Goal: Task Accomplishment & Management: Complete application form

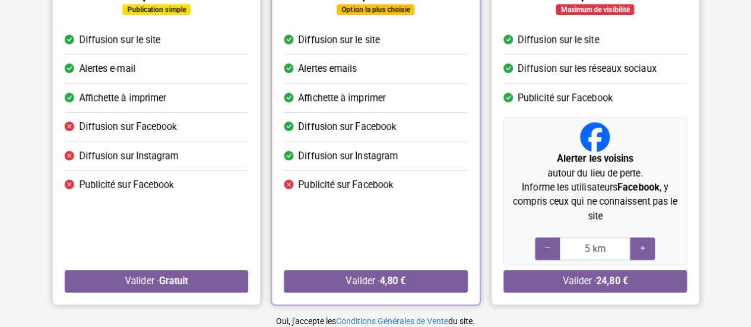
scroll to position [238, 0]
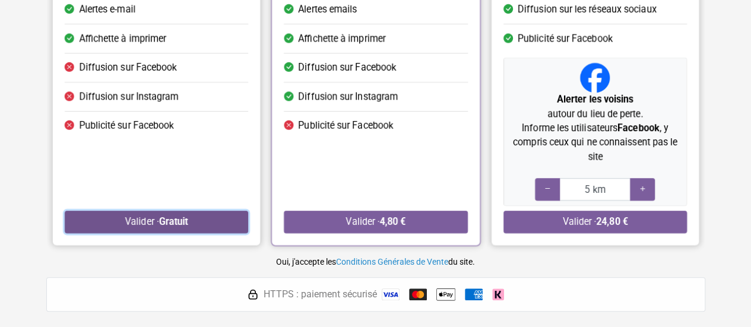
click at [183, 220] on strong "Gratuit" at bounding box center [173, 221] width 29 height 11
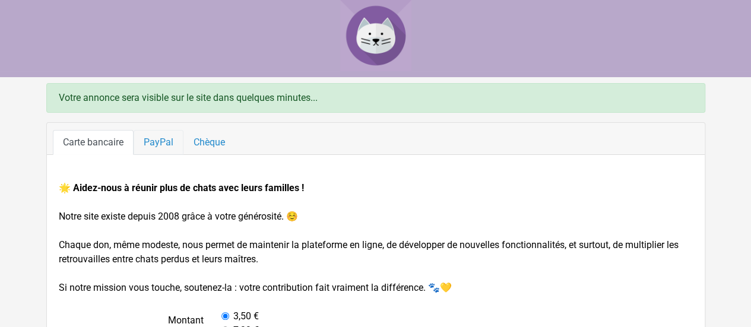
click at [164, 145] on link "PayPal" at bounding box center [159, 142] width 50 height 25
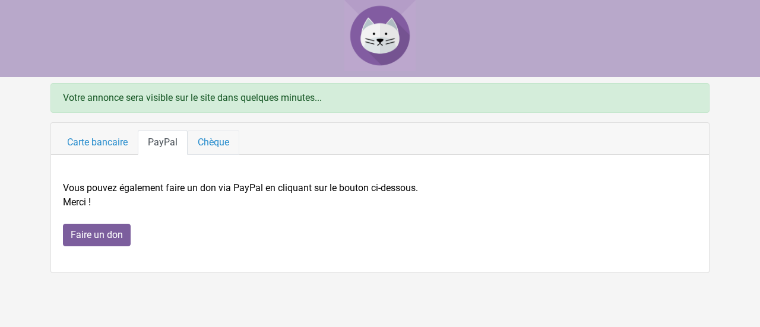
click at [216, 141] on link "Chèque" at bounding box center [214, 142] width 52 height 25
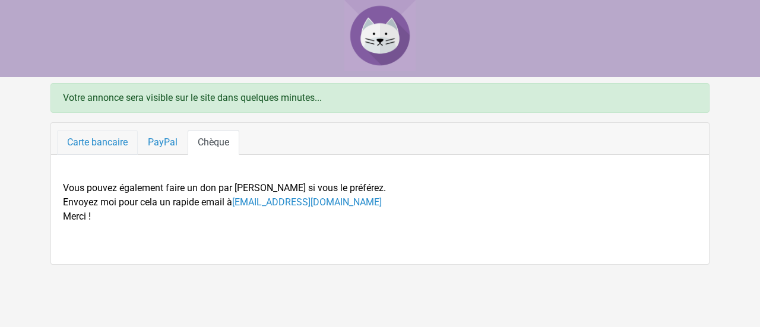
click at [95, 142] on link "Carte bancaire" at bounding box center [97, 142] width 81 height 25
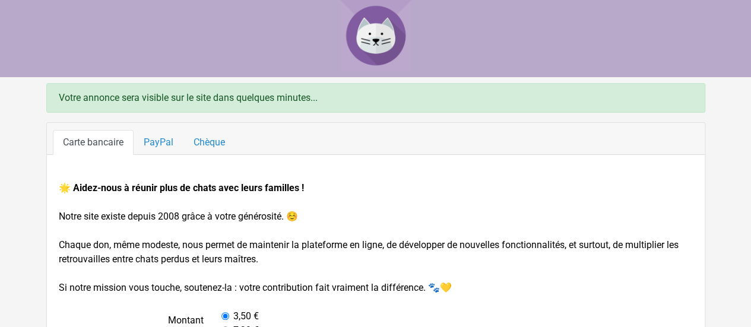
click at [384, 49] on img at bounding box center [375, 35] width 71 height 71
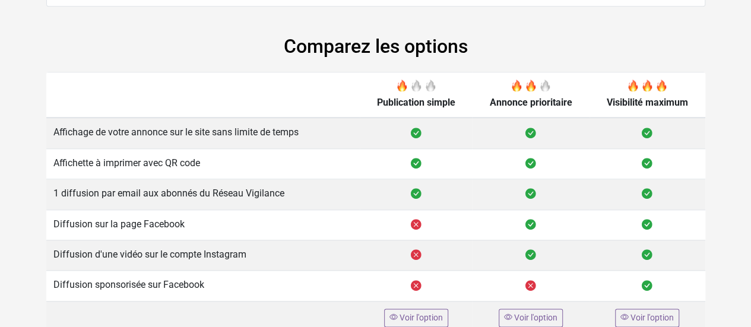
scroll to position [545, 0]
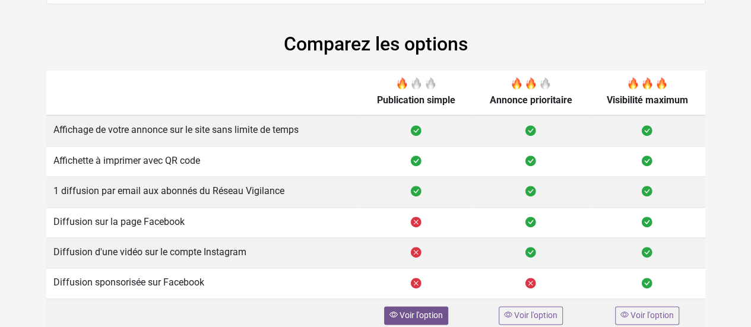
click at [416, 314] on span "Voir l'option" at bounding box center [421, 316] width 43 height 10
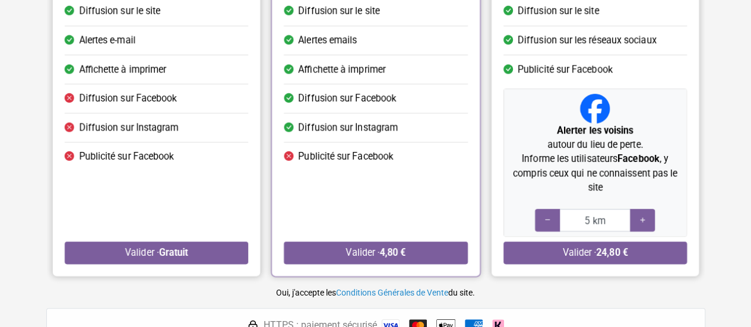
scroll to position [240, 0]
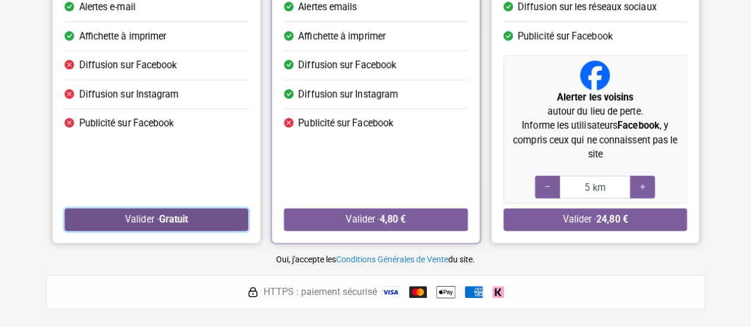
click at [172, 215] on strong "Gratuit" at bounding box center [173, 219] width 29 height 11
